Goal: Book appointment/travel/reservation

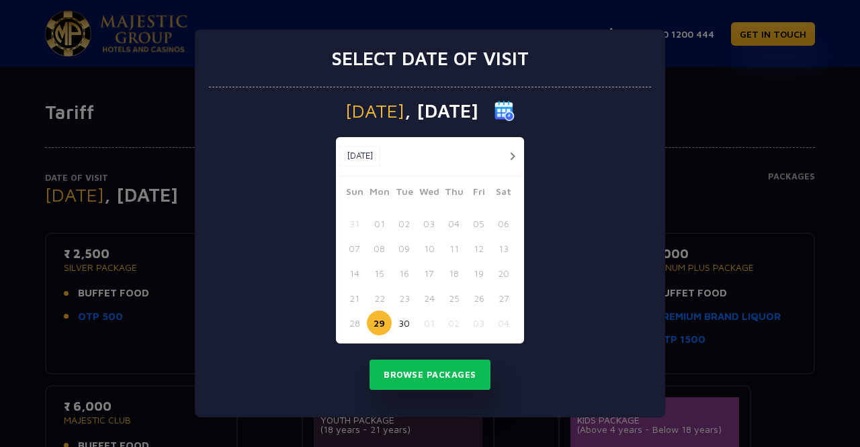
click at [515, 152] on button "button" at bounding box center [512, 156] width 17 height 17
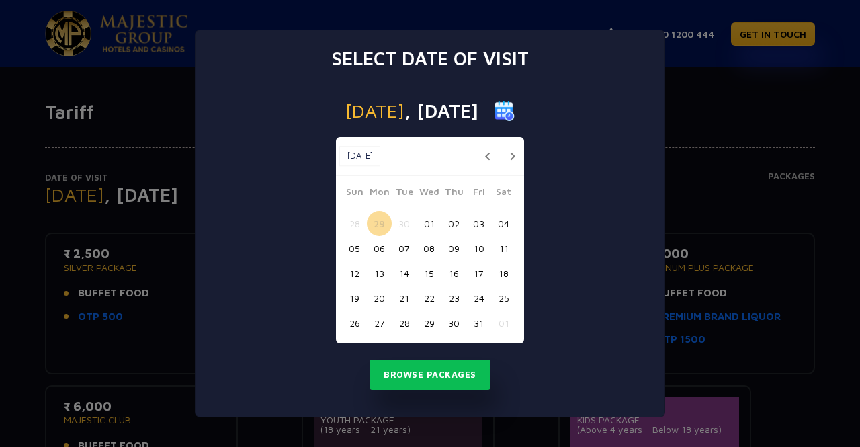
click at [452, 225] on button "02" at bounding box center [454, 223] width 25 height 25
click at [357, 248] on button "05" at bounding box center [354, 248] width 25 height 25
click at [497, 222] on button "04" at bounding box center [503, 223] width 25 height 25
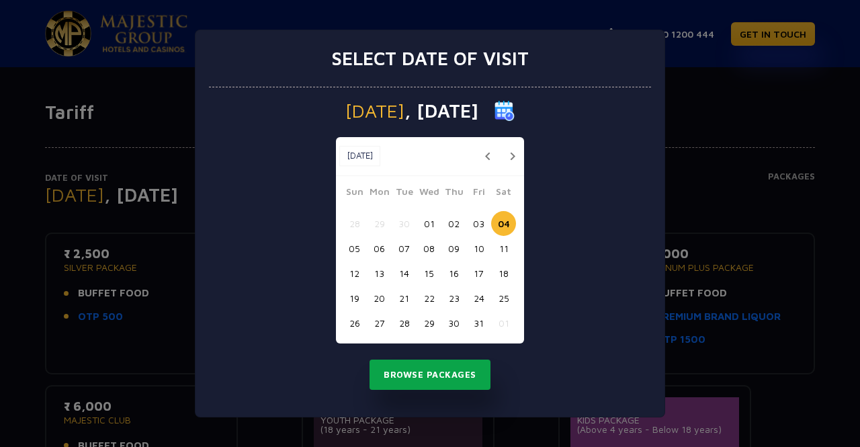
click at [415, 381] on button "Browse Packages" at bounding box center [430, 375] width 121 height 31
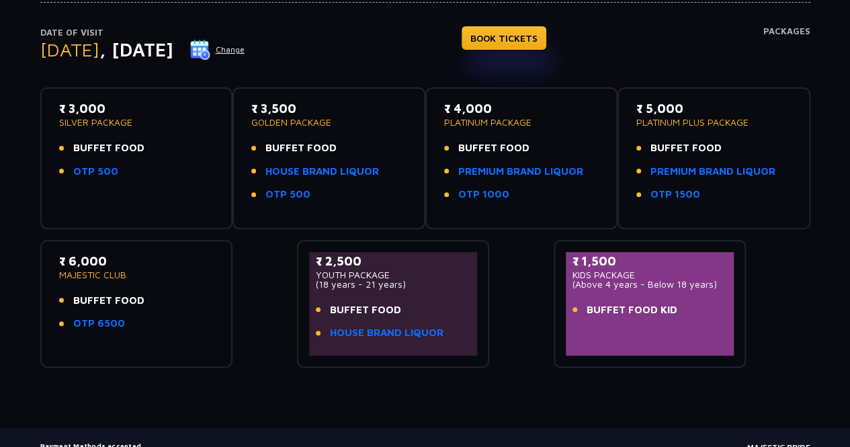
scroll to position [141, 0]
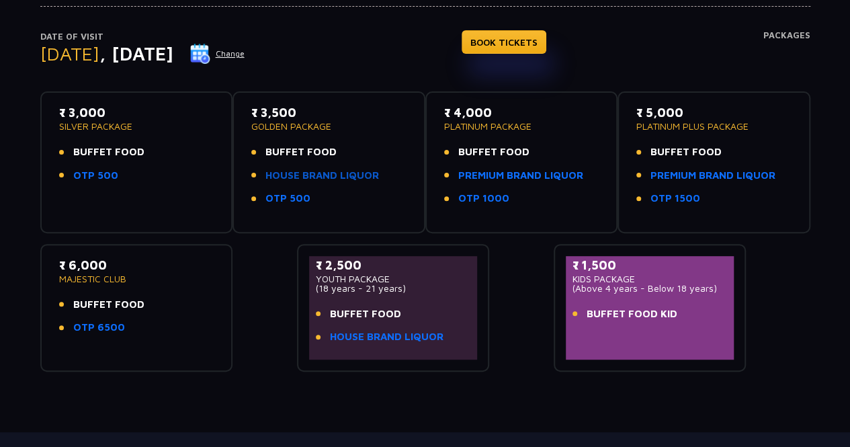
click at [292, 175] on link "HOUSE BRAND LIQUOR" at bounding box center [322, 175] width 114 height 15
click at [245, 54] on button "Change" at bounding box center [218, 54] width 56 height 22
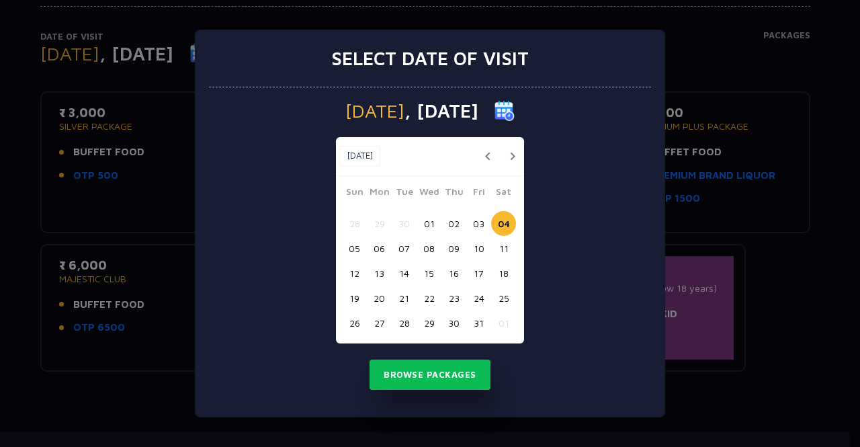
click at [476, 224] on button "03" at bounding box center [478, 223] width 25 height 25
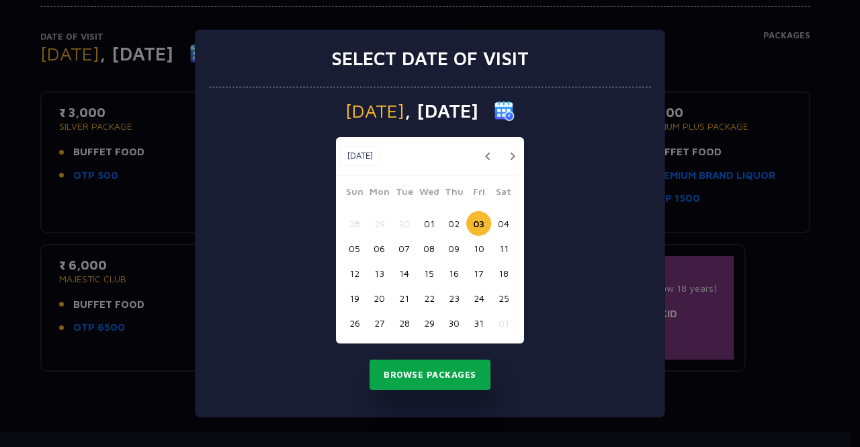
click at [428, 372] on button "Browse Packages" at bounding box center [430, 375] width 121 height 31
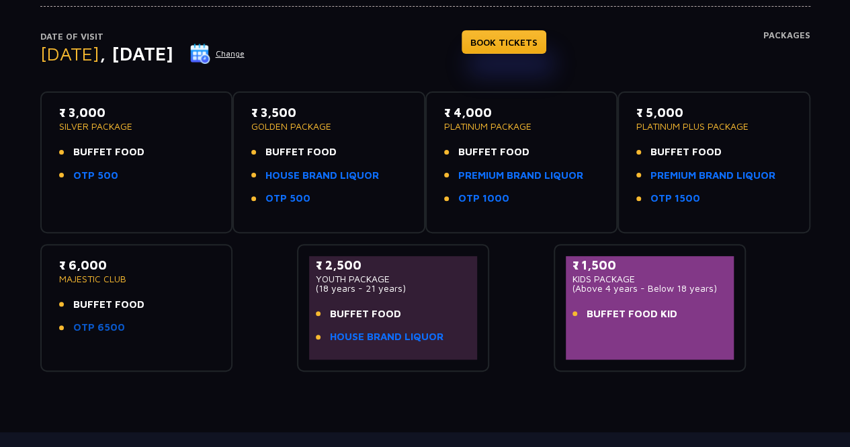
click at [98, 331] on link "OTP 6500" at bounding box center [99, 327] width 52 height 15
click at [675, 175] on link "PREMIUM BRAND LIQUOR" at bounding box center [713, 175] width 125 height 15
